Goal: Information Seeking & Learning: Learn about a topic

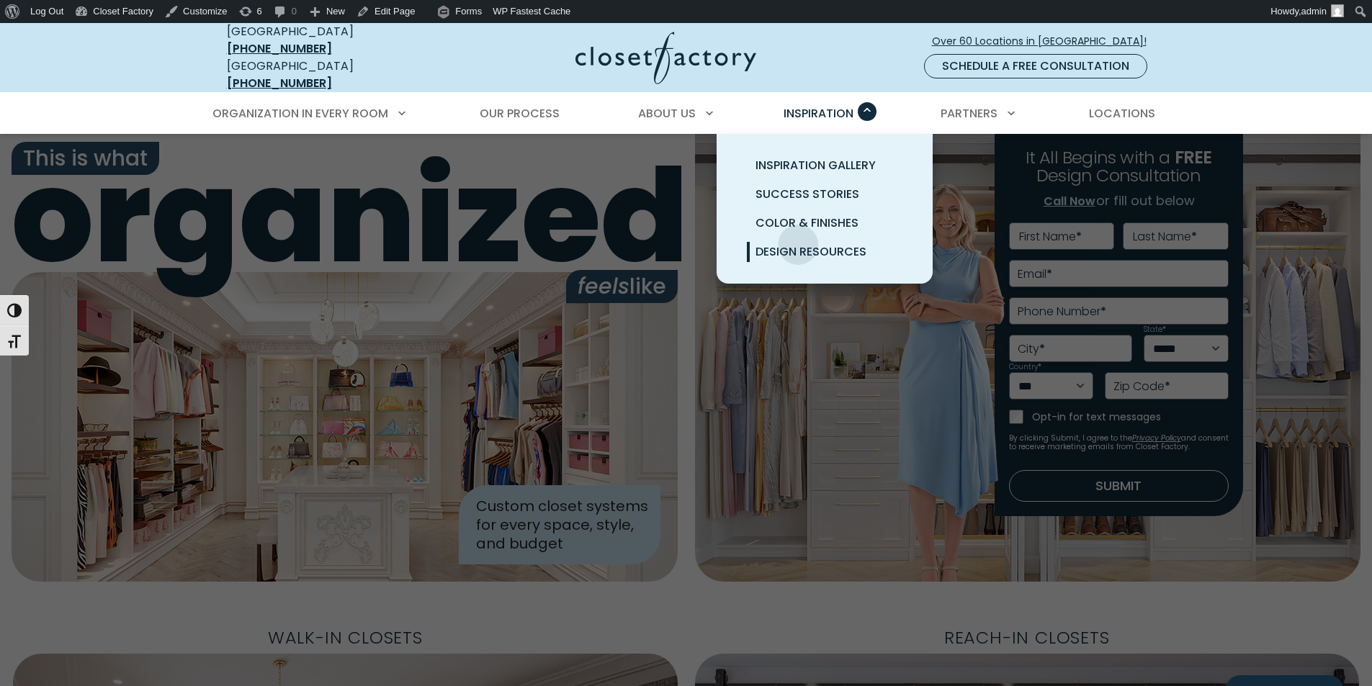
click at [799, 243] on span "Design Resources" at bounding box center [811, 251] width 111 height 17
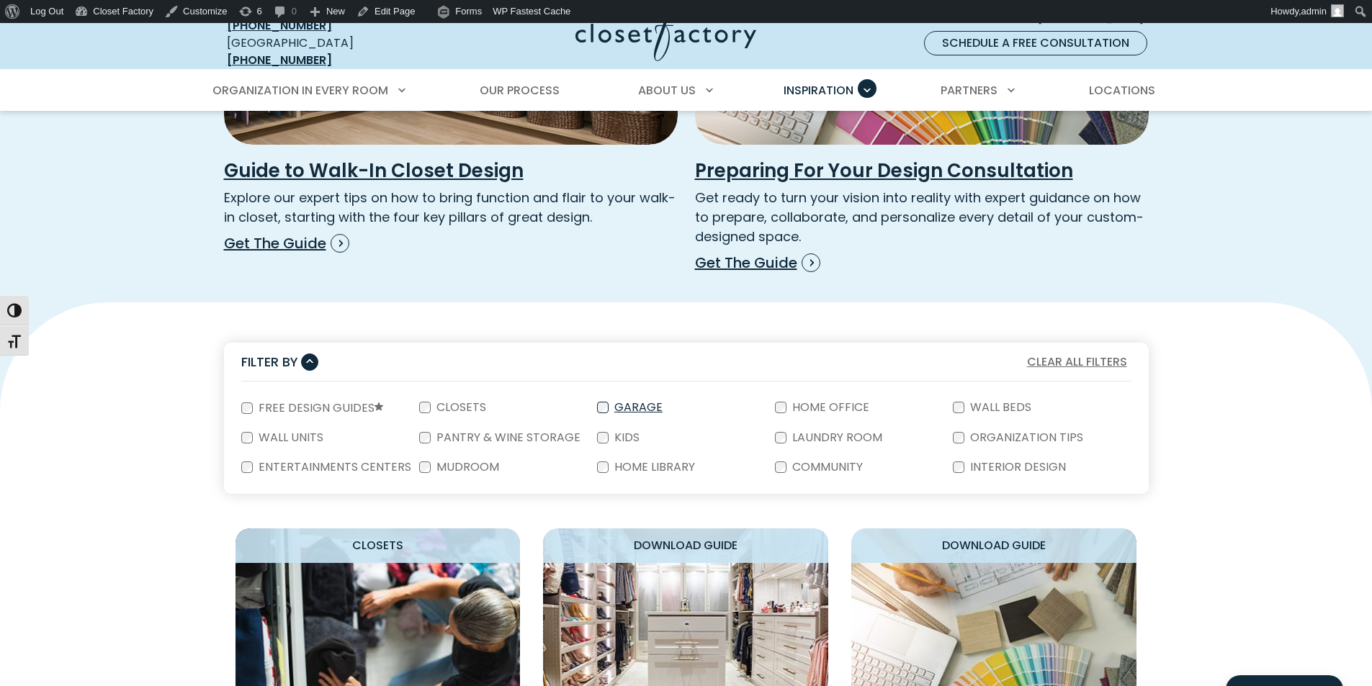
click at [647, 402] on label "Garage" at bounding box center [637, 408] width 57 height 12
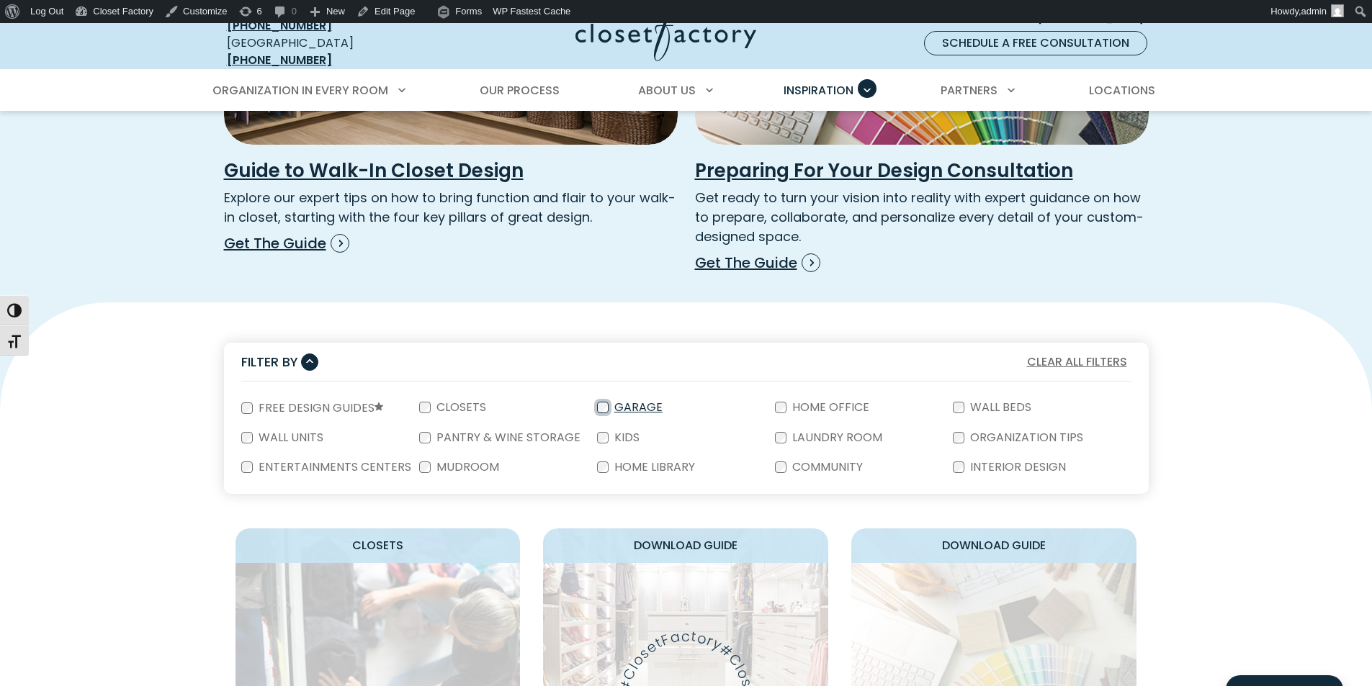
scroll to position [576, 0]
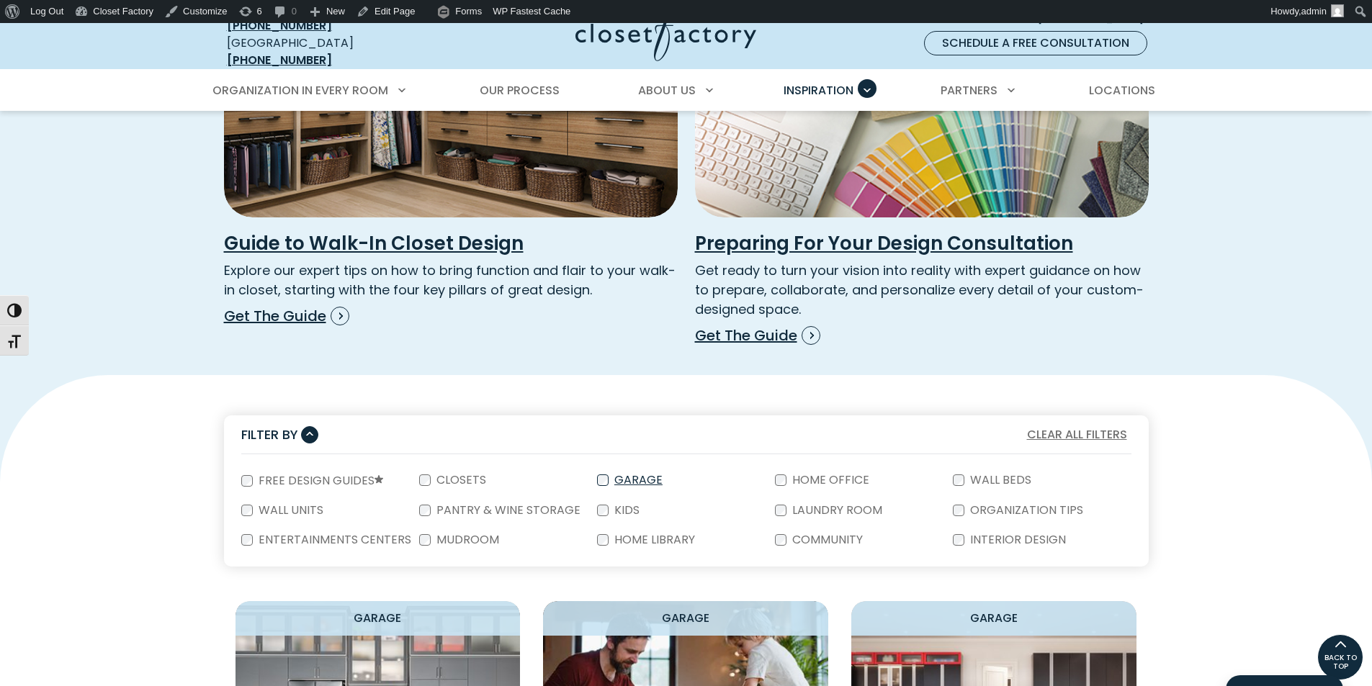
click at [615, 475] on label "Garage" at bounding box center [637, 481] width 57 height 12
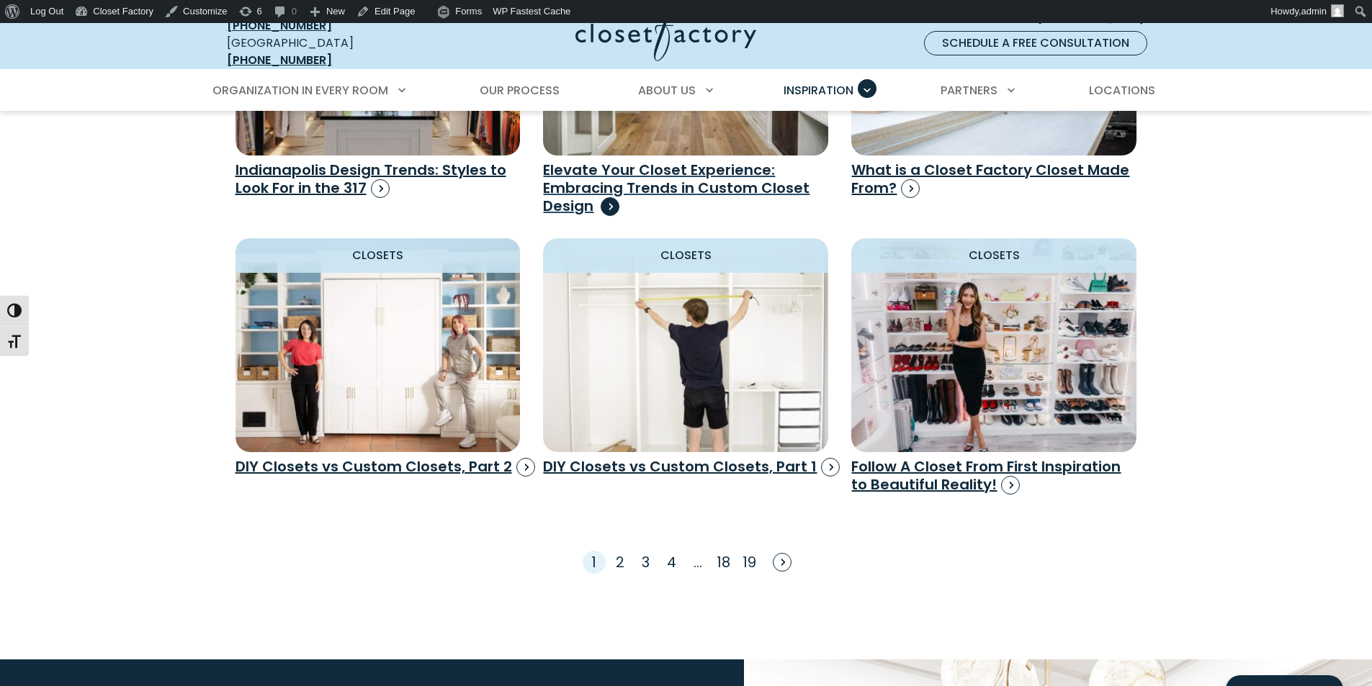
scroll to position [2304, 0]
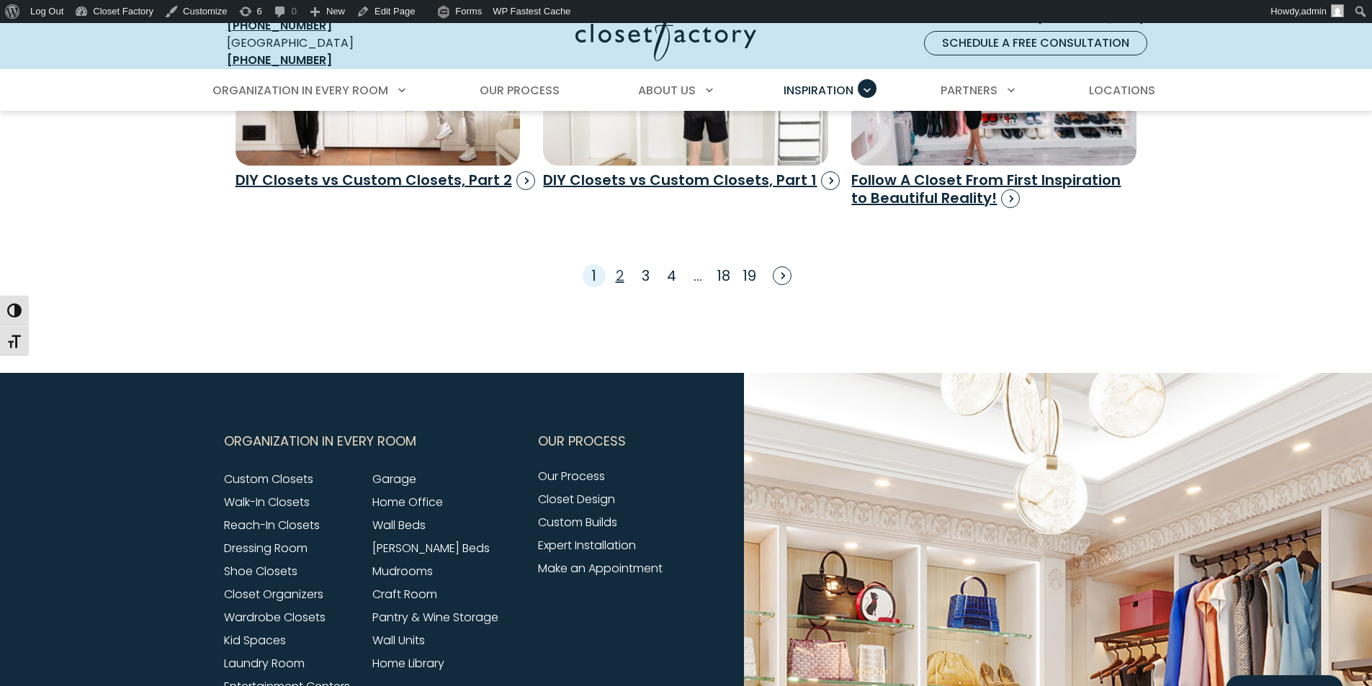
click at [622, 266] on link "2" at bounding box center [620, 276] width 9 height 20
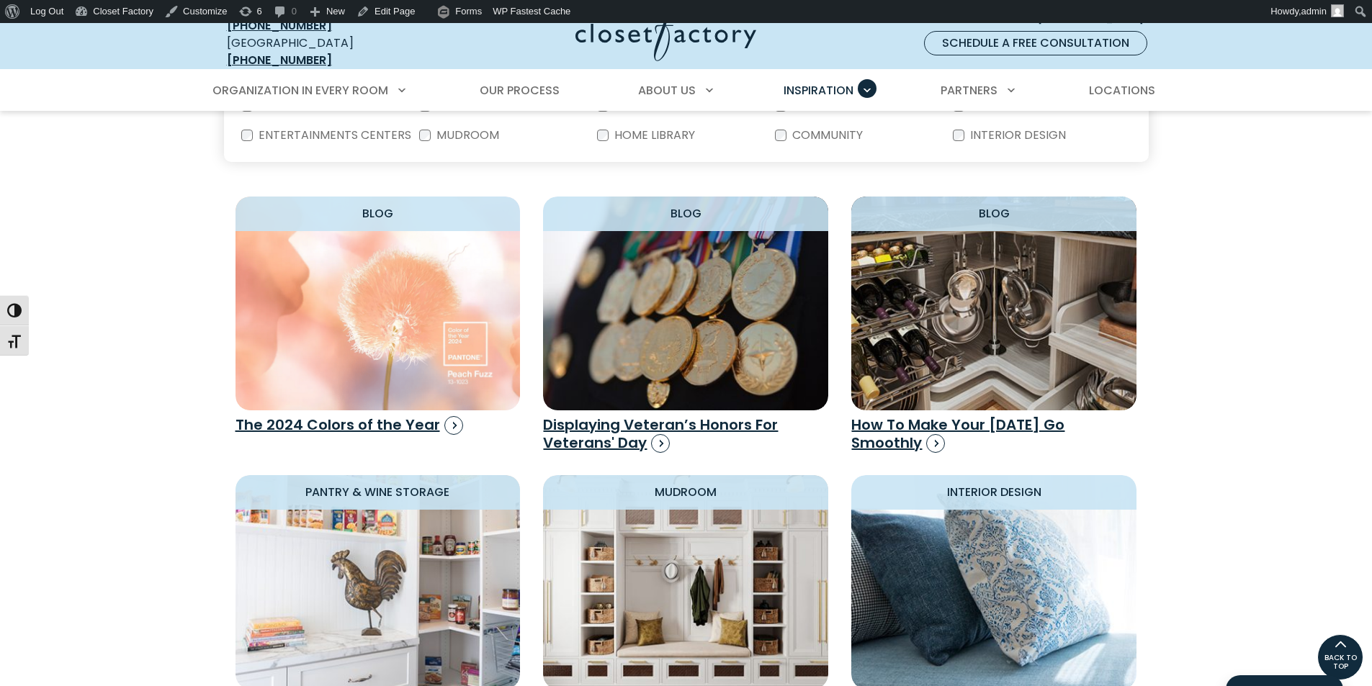
scroll to position [767, 0]
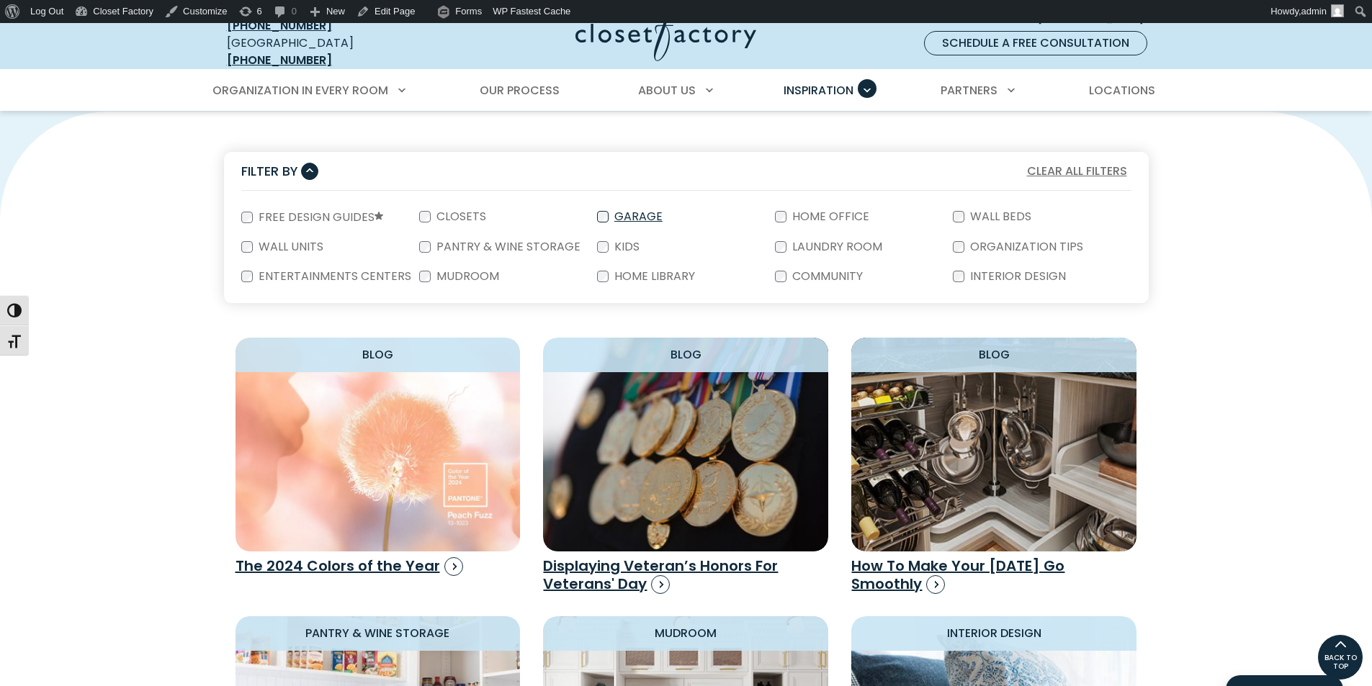
click at [642, 211] on label "Garage" at bounding box center [637, 217] width 57 height 12
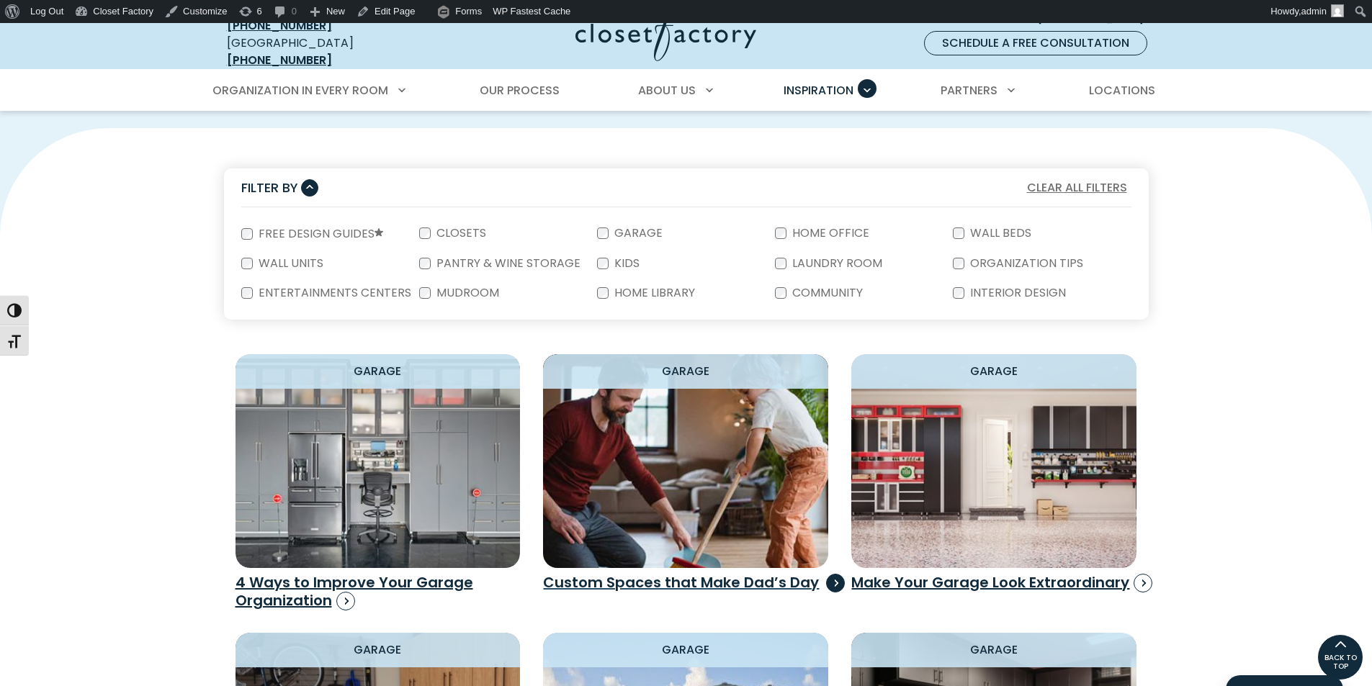
scroll to position [390, 0]
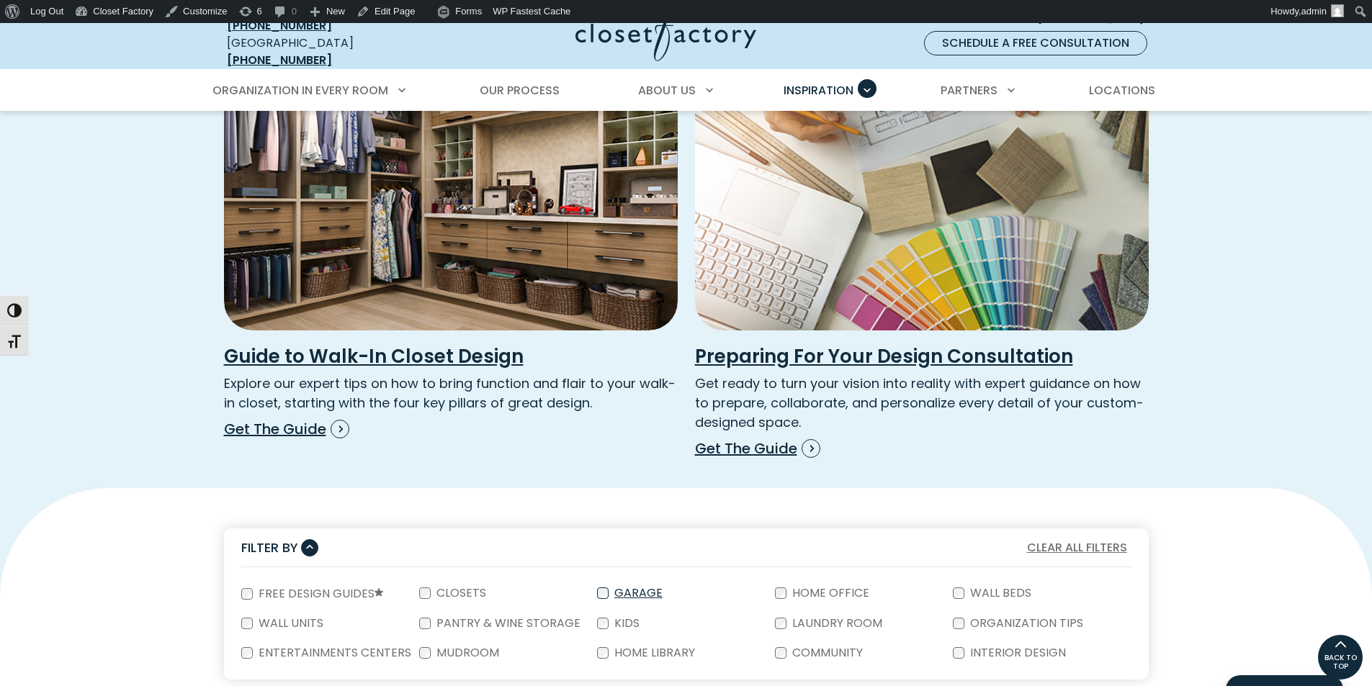
click at [614, 588] on label "Garage" at bounding box center [637, 594] width 57 height 12
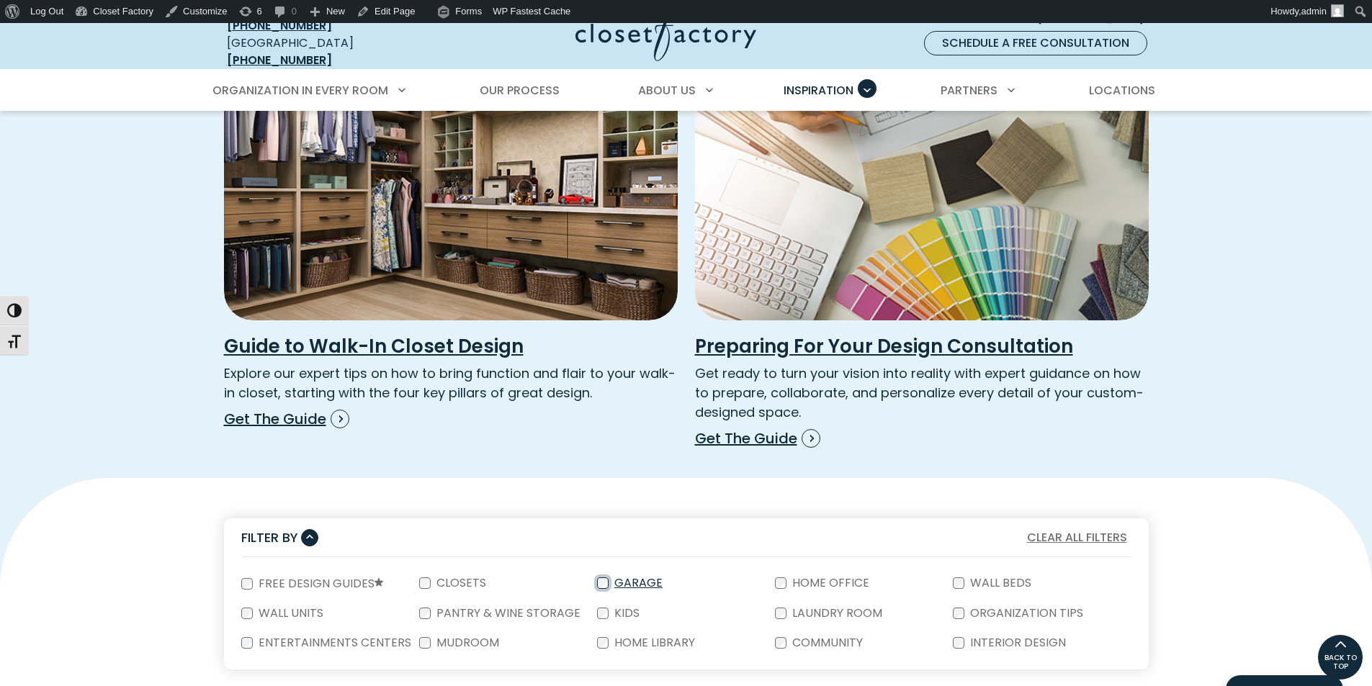
scroll to position [535, 0]
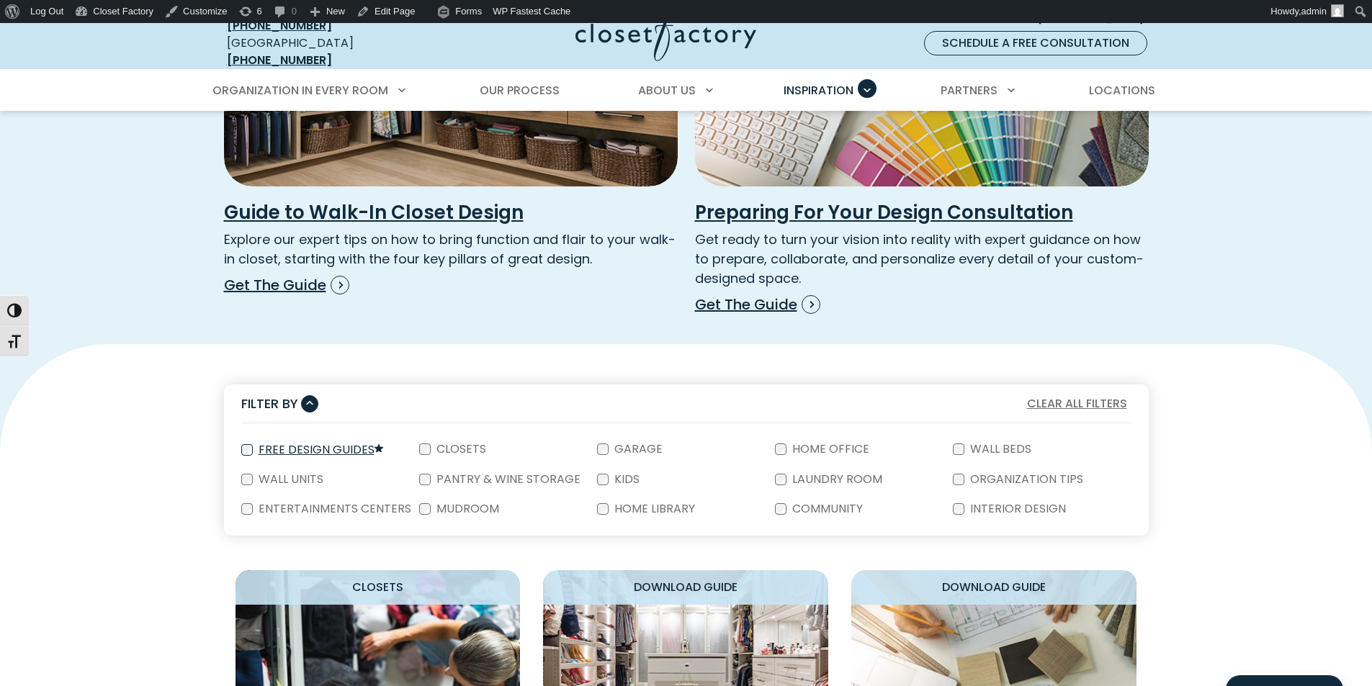
click at [294, 444] on label "Free Design Guides" at bounding box center [319, 450] width 133 height 12
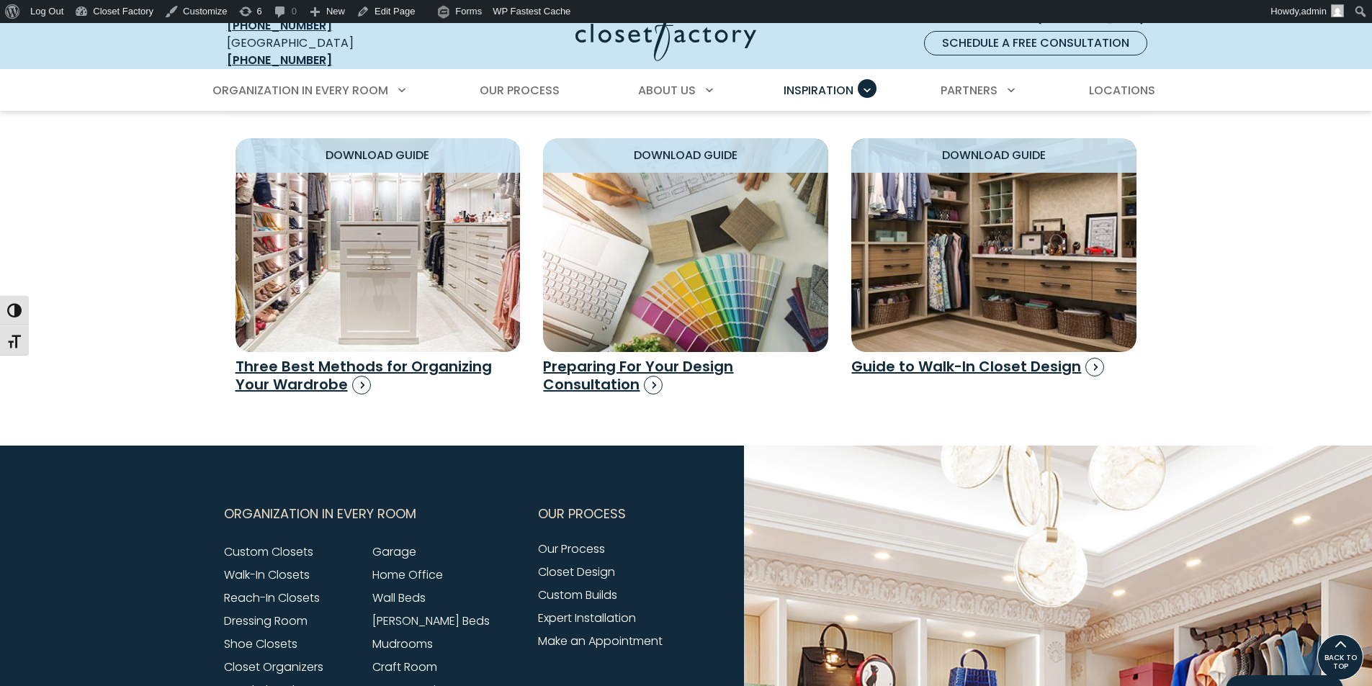
scroll to position [679, 0]
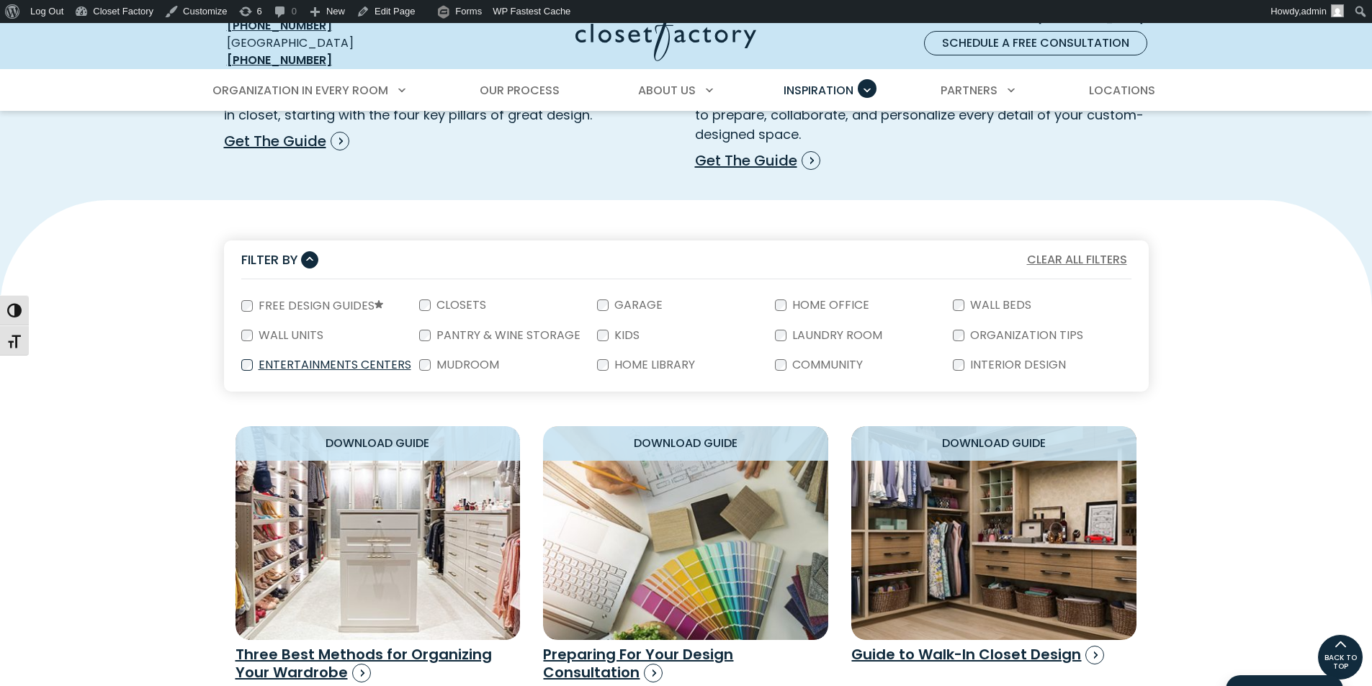
click at [300, 360] on label "Entertainments Centers" at bounding box center [333, 365] width 161 height 12
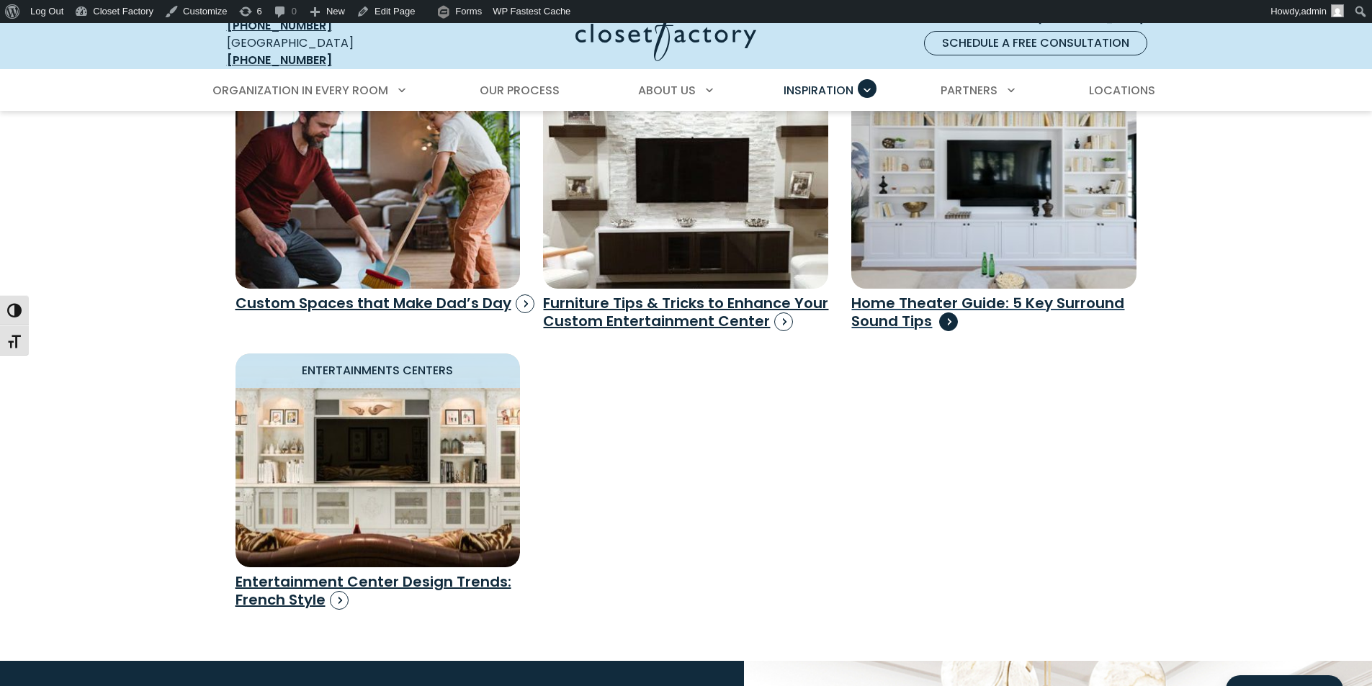
scroll to position [895, 0]
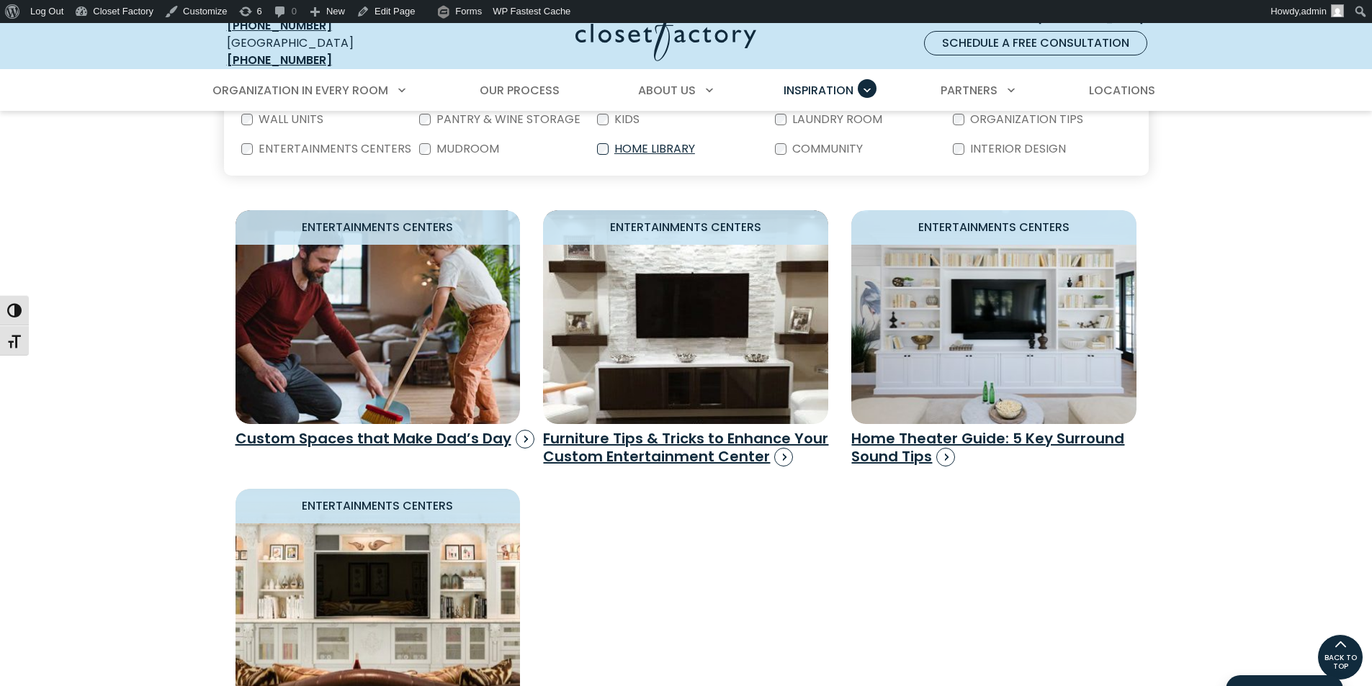
click at [653, 143] on label "Home Library" at bounding box center [653, 149] width 89 height 12
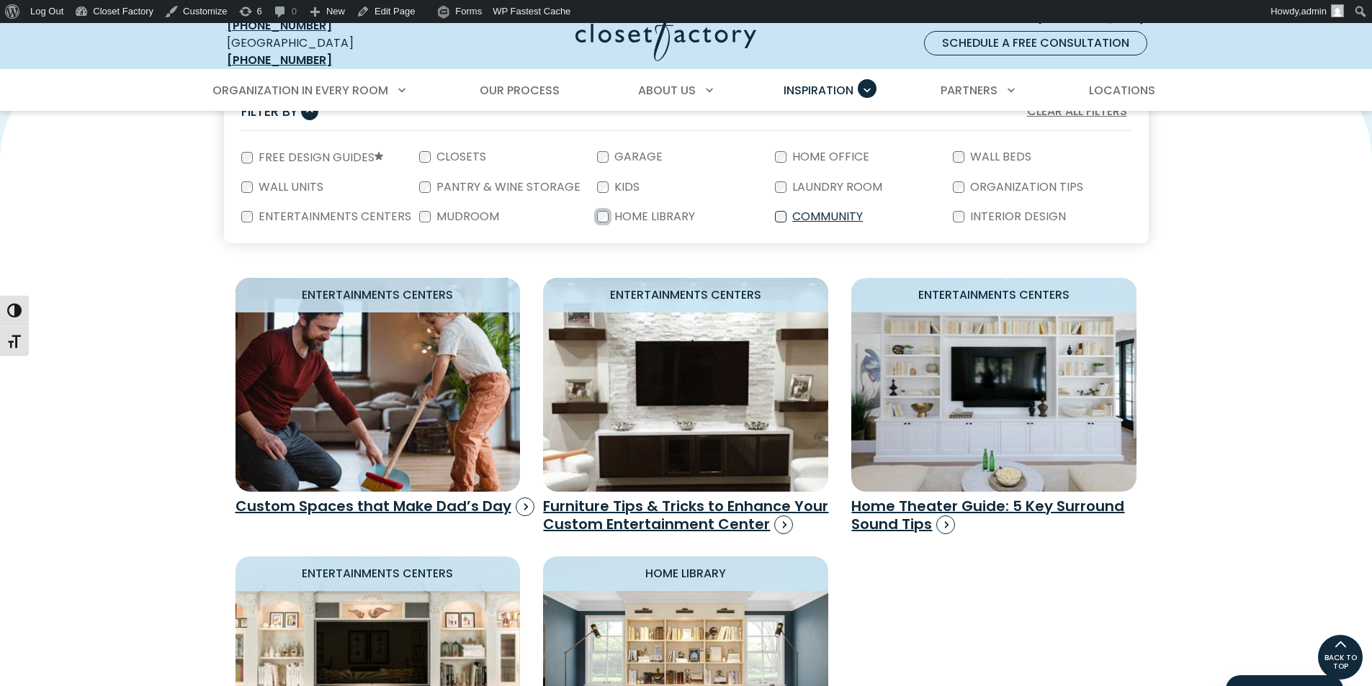
scroll to position [823, 0]
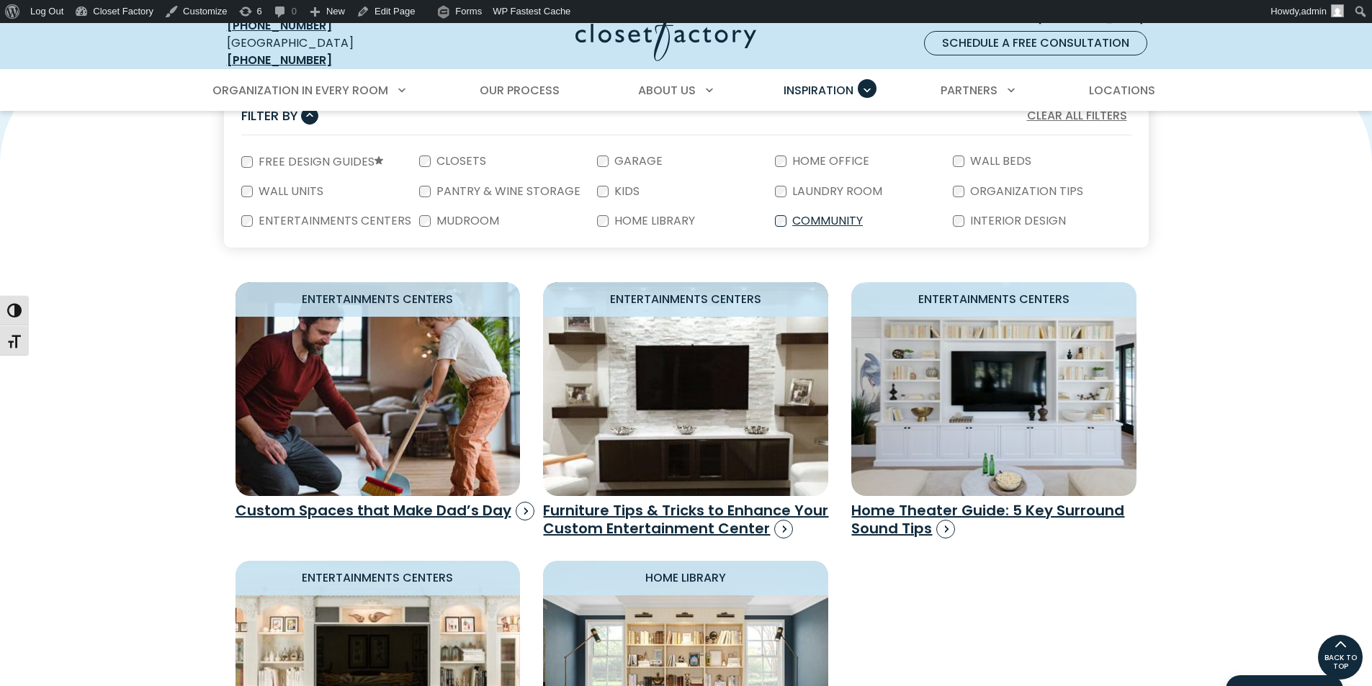
click at [824, 215] on label "Community" at bounding box center [826, 221] width 79 height 12
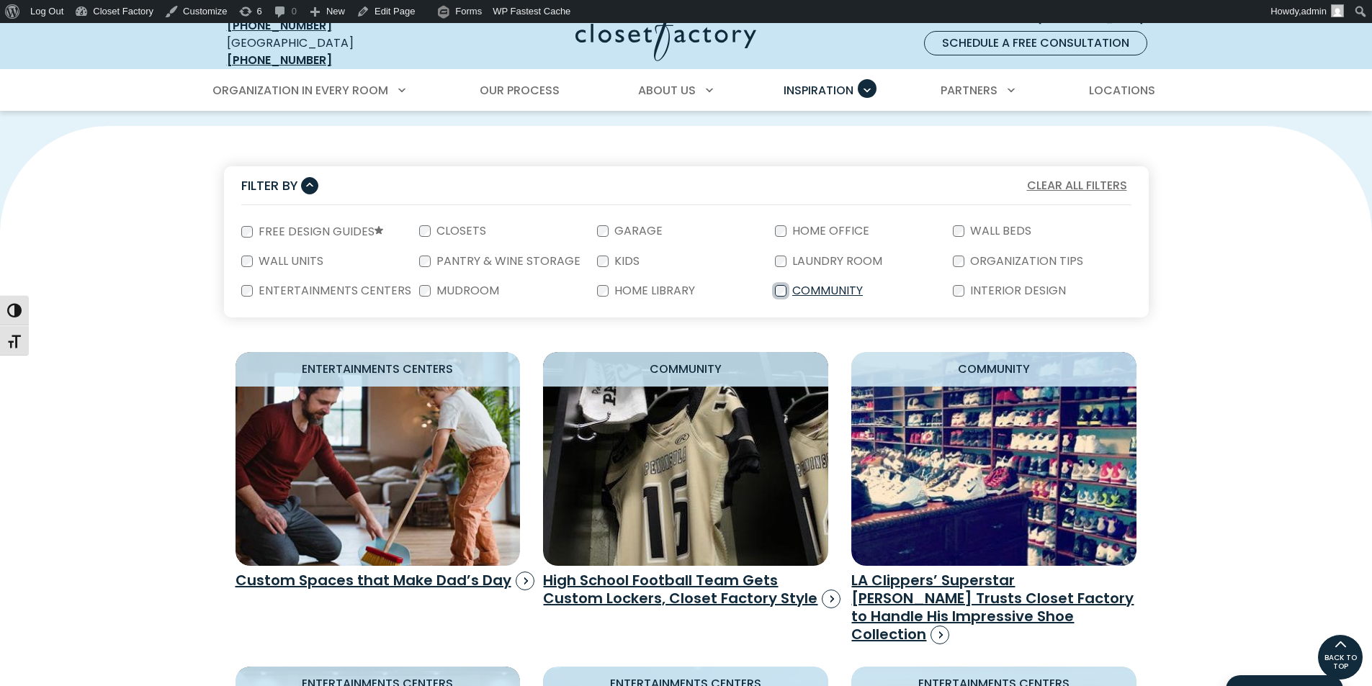
scroll to position [751, 0]
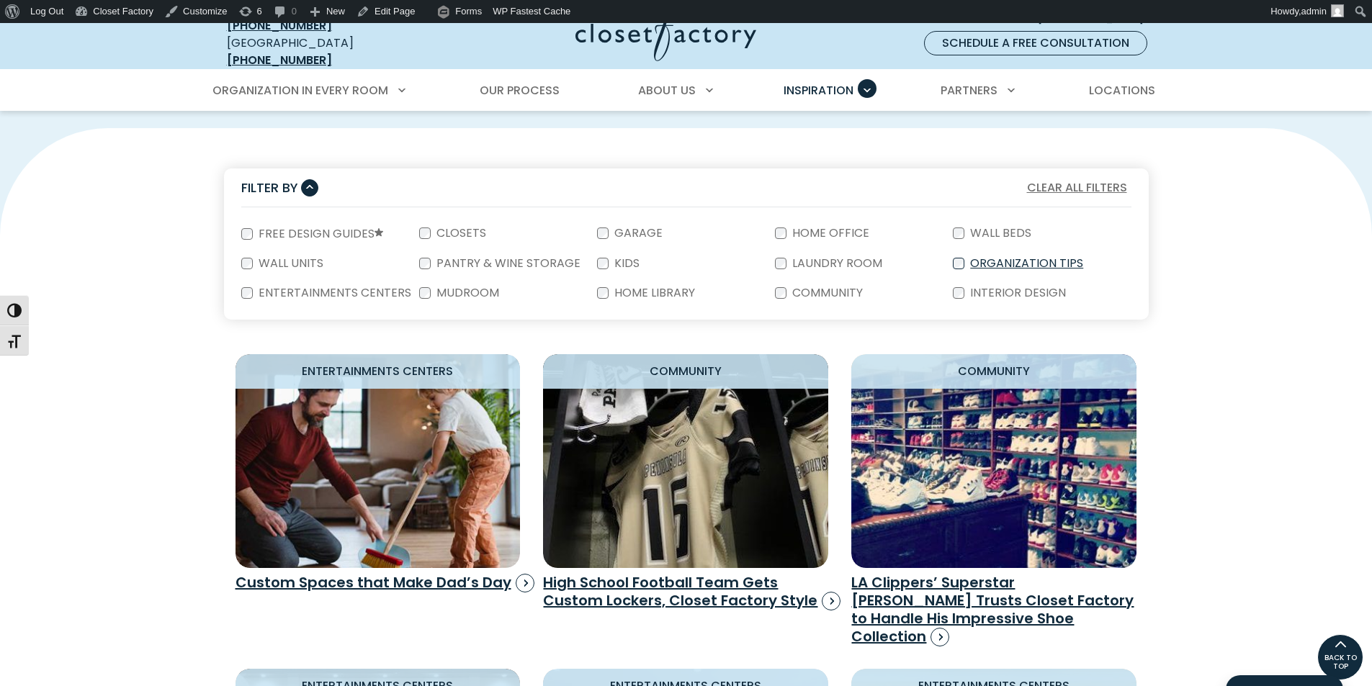
click at [1050, 258] on label "Organization Tips" at bounding box center [1026, 264] width 122 height 12
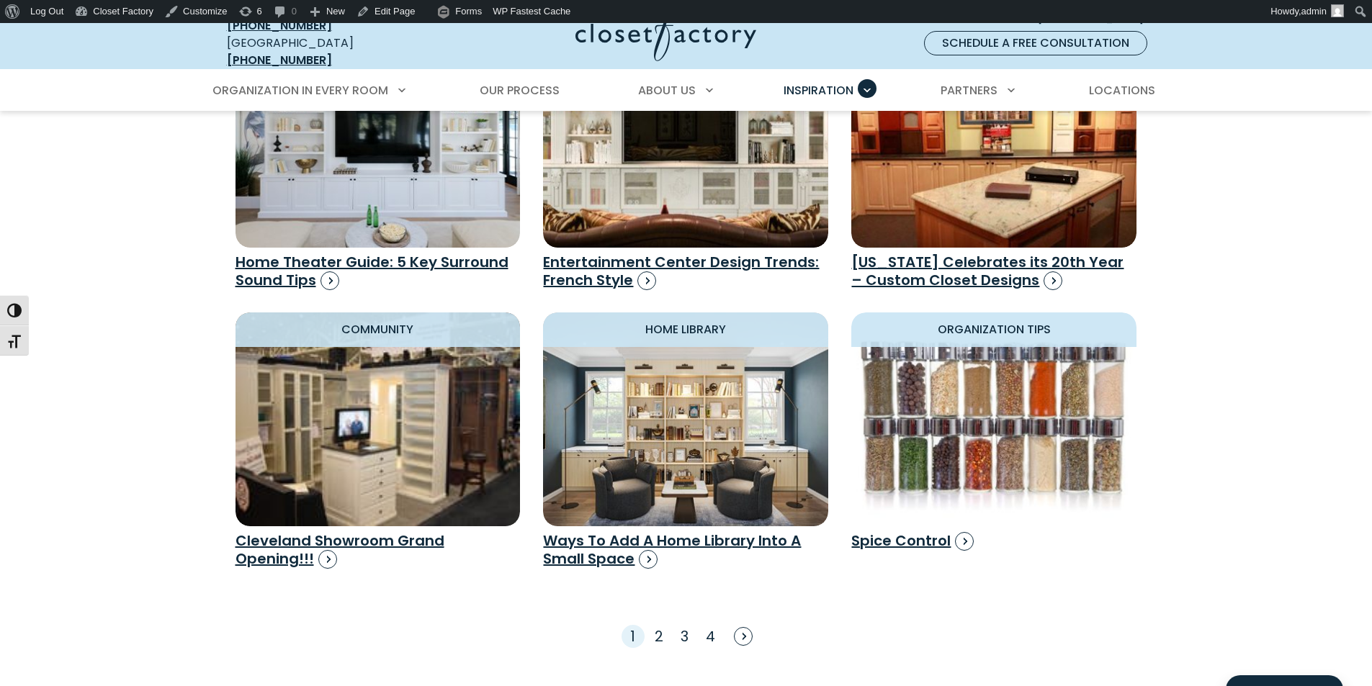
scroll to position [2191, 0]
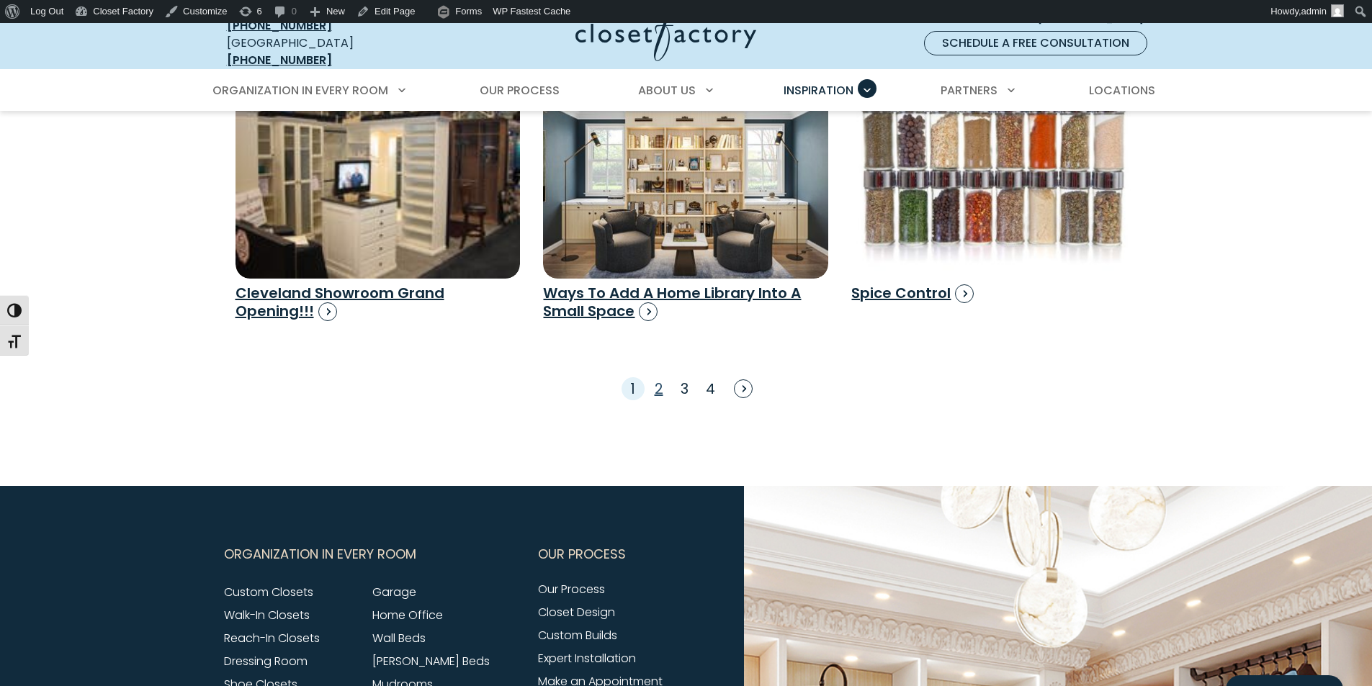
click at [655, 379] on link "2" at bounding box center [659, 389] width 9 height 20
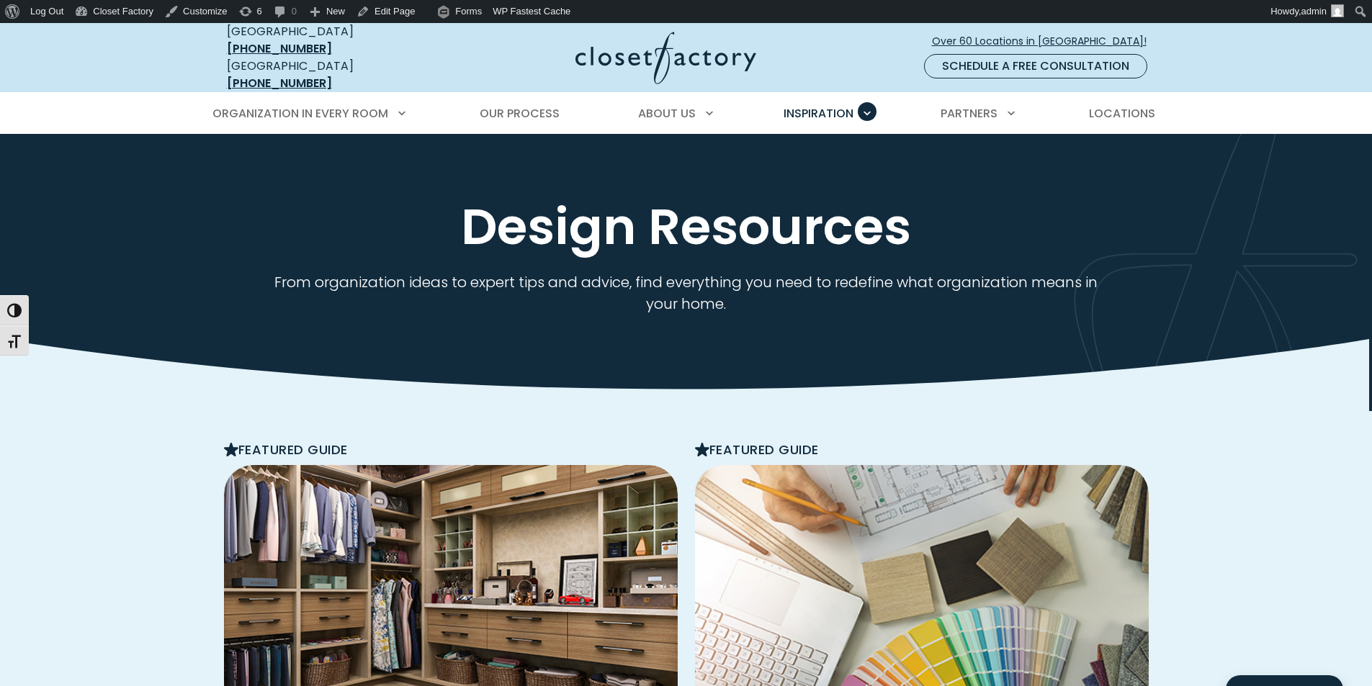
scroll to position [768, 0]
